Goal: Check status: Check status

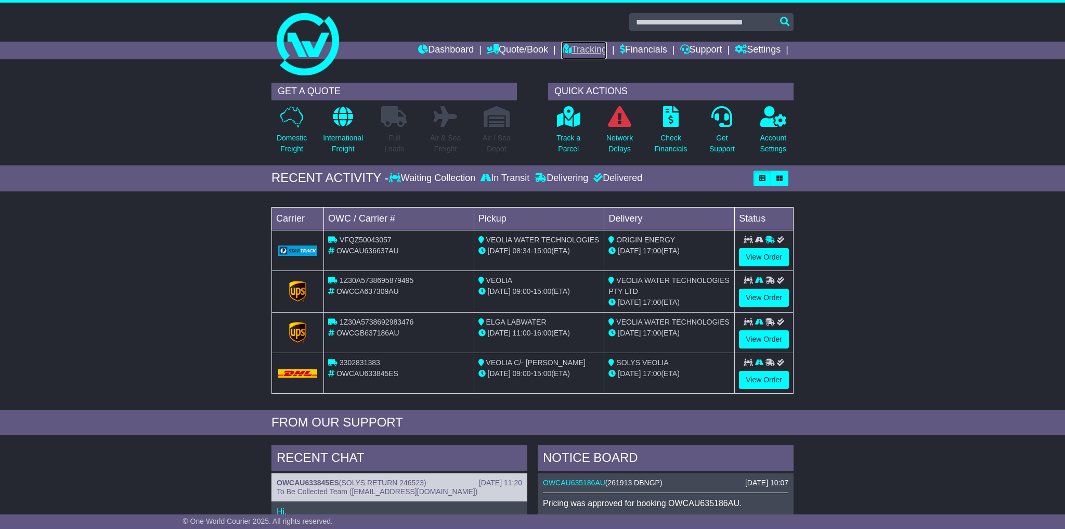
click at [579, 48] on link "Tracking" at bounding box center [584, 51] width 46 height 18
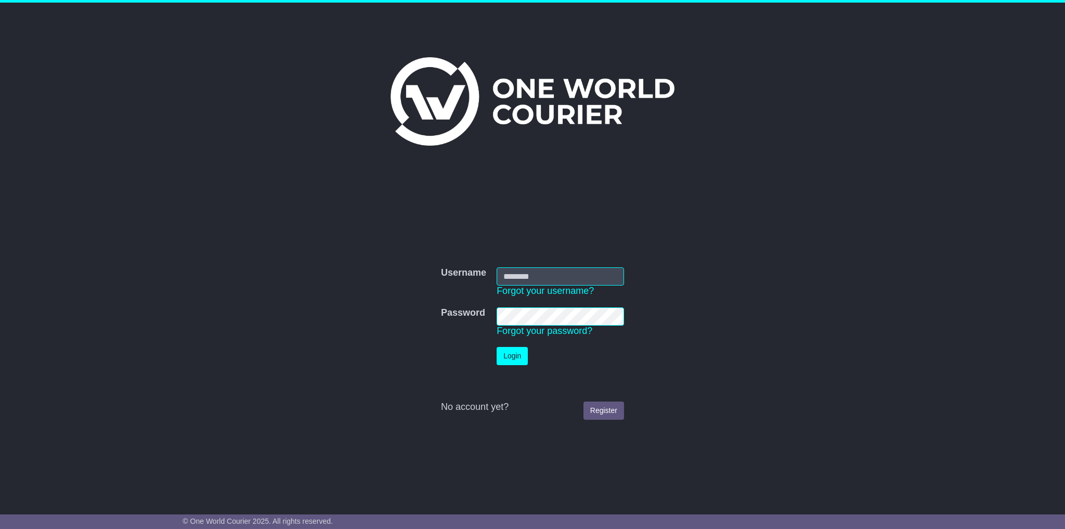
click at [532, 275] on input "Username" at bounding box center [560, 276] width 127 height 18
type input "**********"
click at [497, 347] on button "Login" at bounding box center [512, 356] width 31 height 18
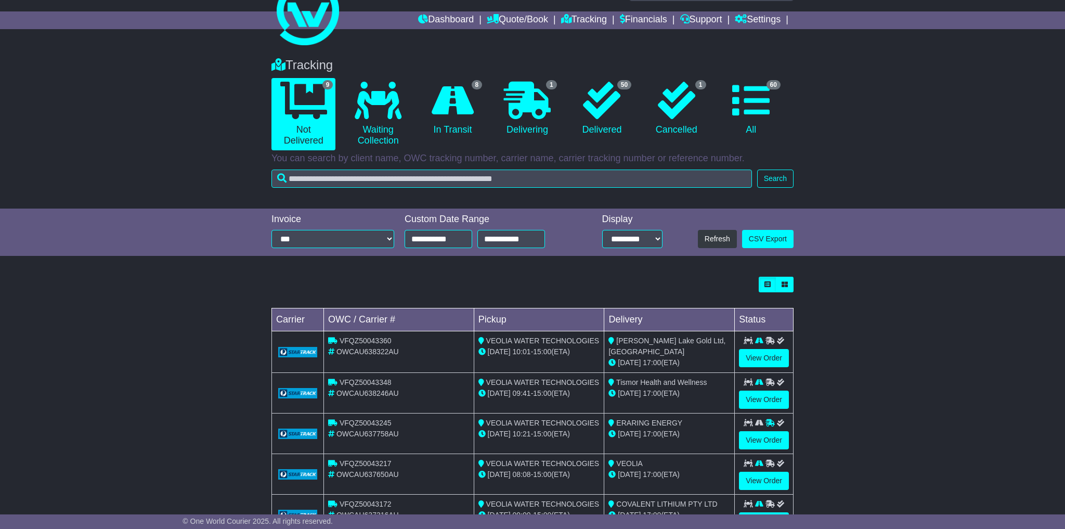
scroll to position [52, 0]
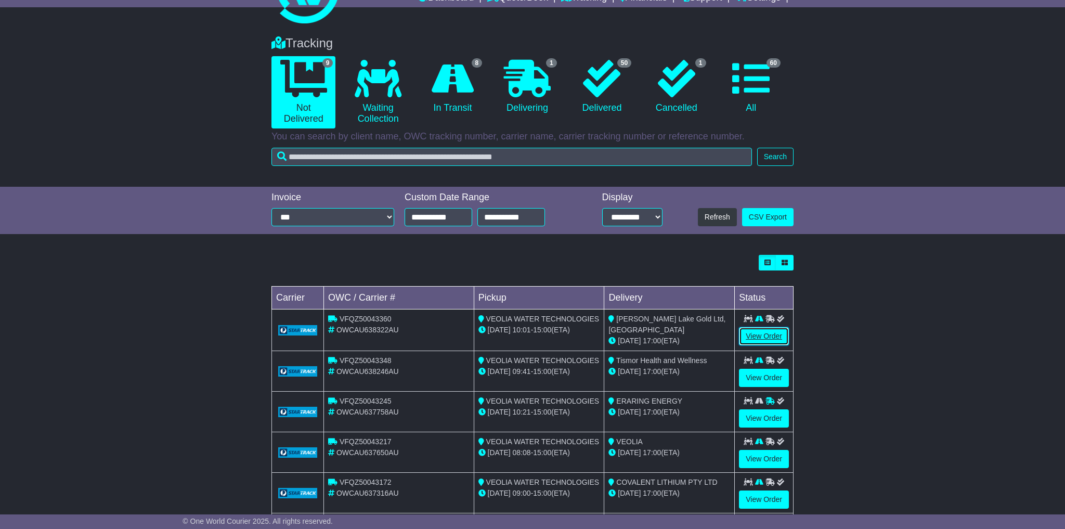
click at [762, 334] on link "View Order" at bounding box center [764, 336] width 50 height 18
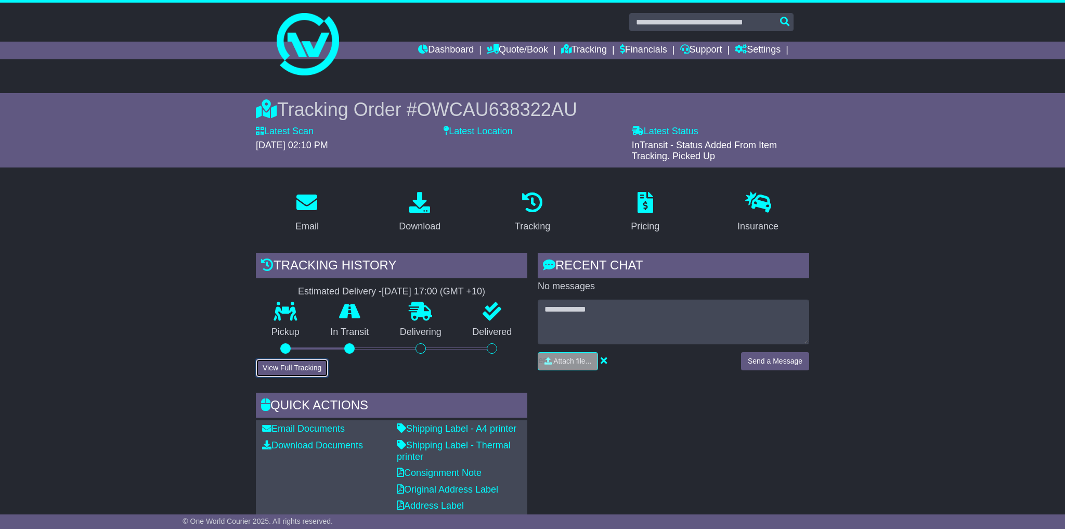
click at [325, 364] on button "View Full Tracking" at bounding box center [292, 368] width 72 height 18
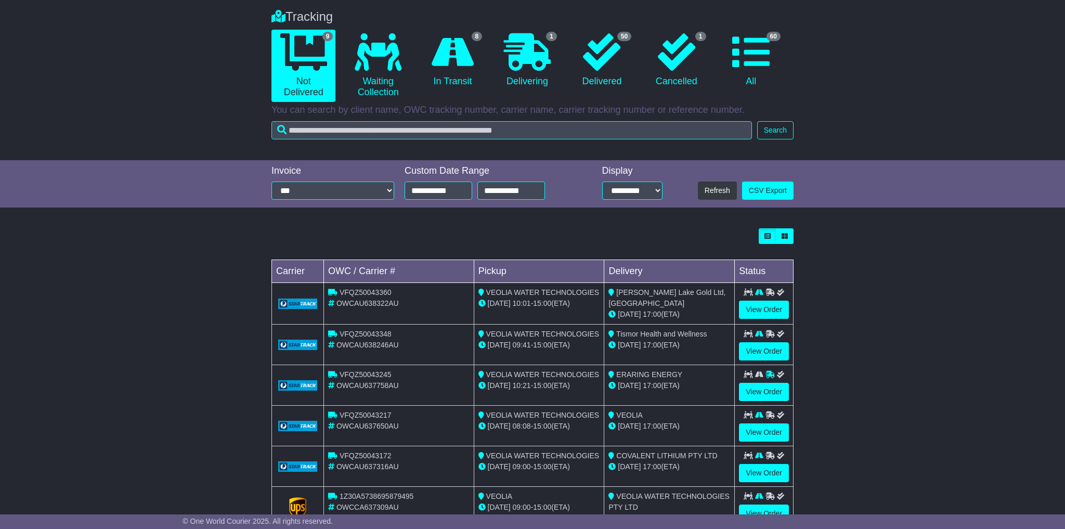
scroll to position [82, 0]
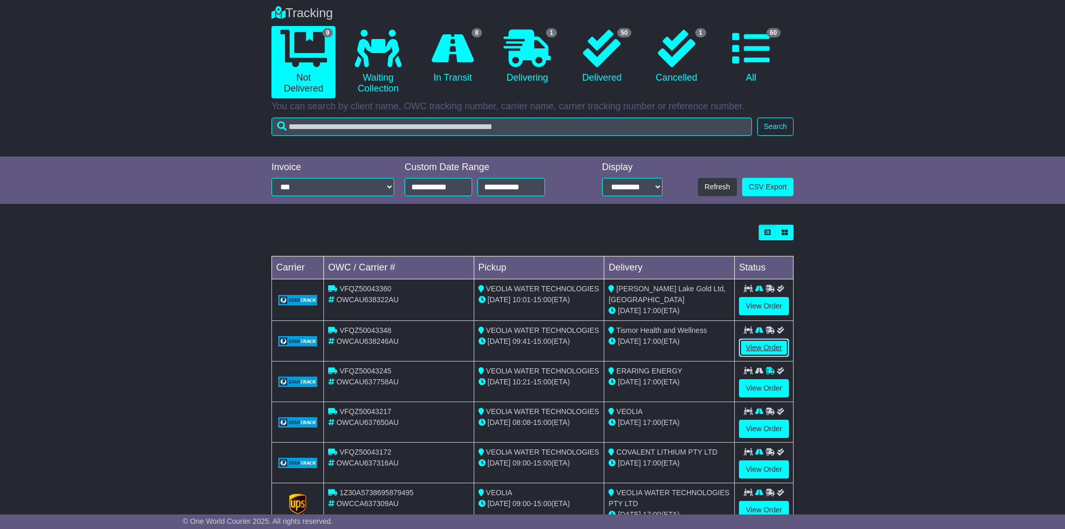
click at [756, 349] on link "View Order" at bounding box center [764, 348] width 50 height 18
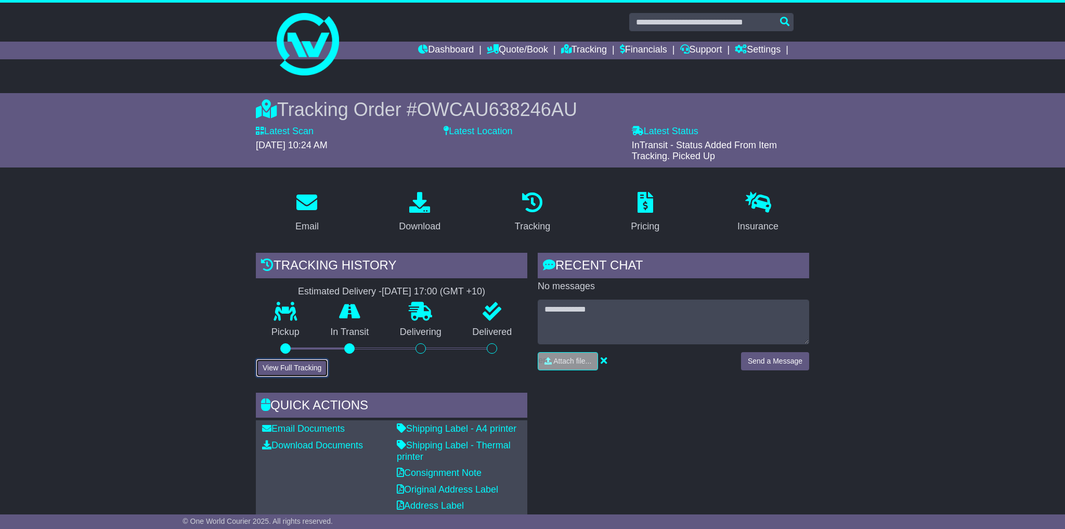
click at [292, 366] on button "View Full Tracking" at bounding box center [292, 368] width 72 height 18
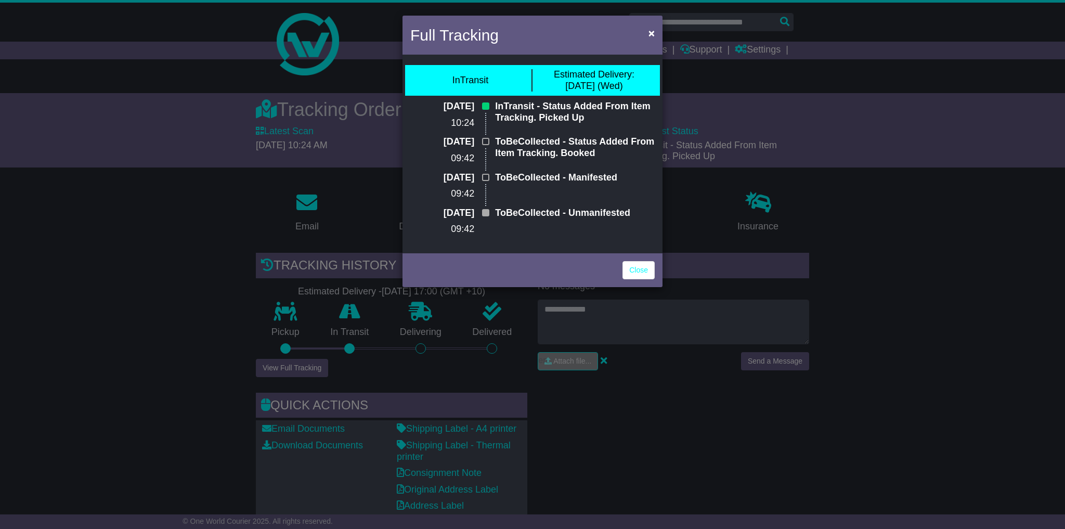
drag, startPoint x: 665, startPoint y: 432, endPoint x: 652, endPoint y: 365, distance: 68.4
click at [665, 423] on div "Full Tracking × InTransit Estimated Delivery: 27 Aug (Wed) 26 Aug 2025 10:24 In…" at bounding box center [532, 264] width 1065 height 529
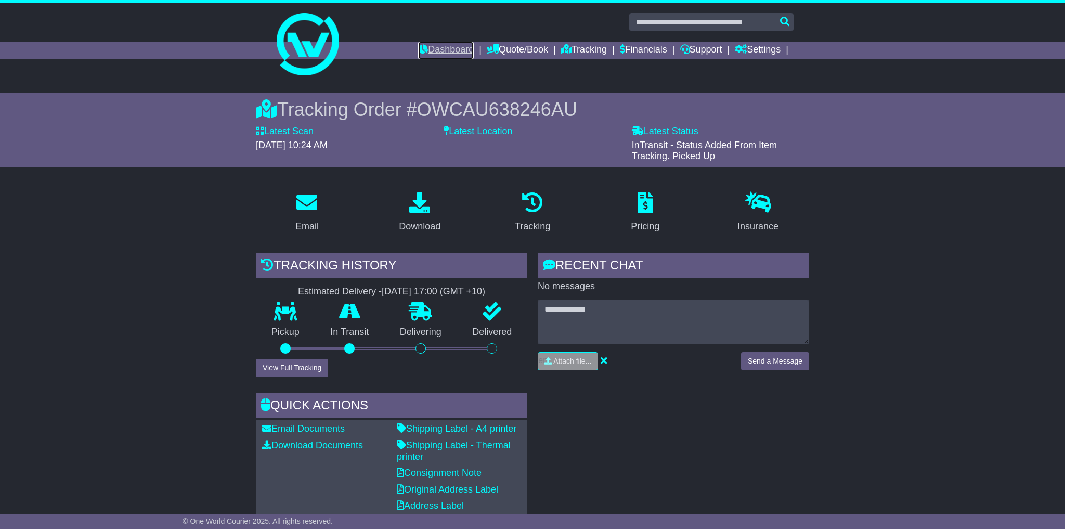
click at [444, 51] on link "Dashboard" at bounding box center [446, 51] width 56 height 18
